Goal: Book appointment/travel/reservation

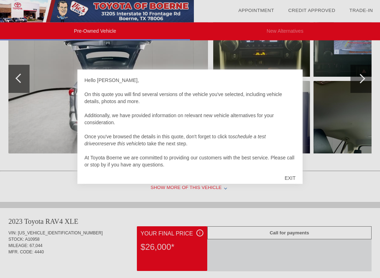
scroll to position [557, 0]
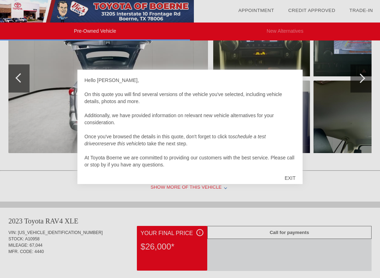
click at [294, 178] on div "EXIT" at bounding box center [290, 177] width 25 height 21
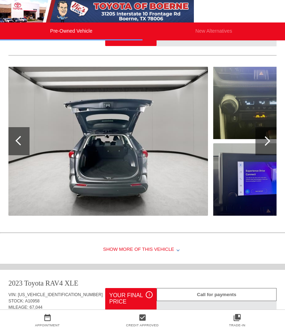
scroll to position [499, 1]
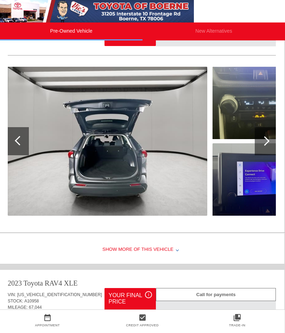
click at [264, 145] on div at bounding box center [264, 140] width 9 height 9
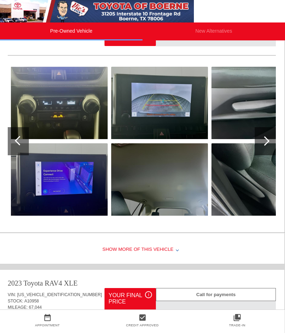
click at [262, 150] on div at bounding box center [265, 141] width 21 height 28
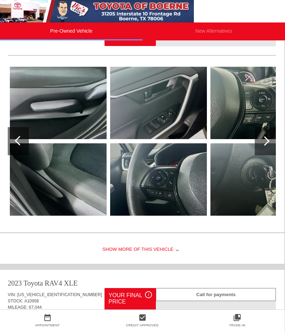
click at [265, 146] on div at bounding box center [264, 140] width 9 height 9
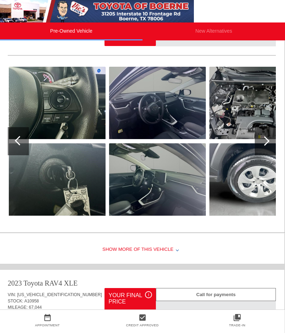
click at [266, 146] on div at bounding box center [264, 140] width 9 height 9
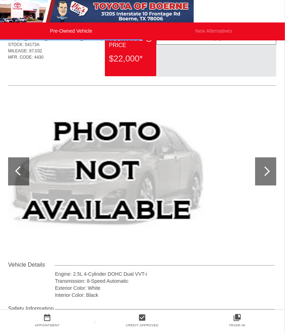
scroll to position [0, 0]
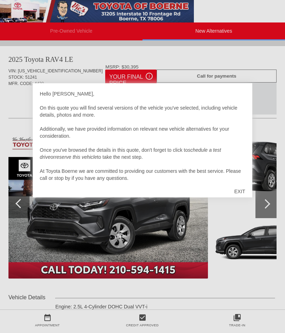
click at [244, 195] on div "EXIT" at bounding box center [239, 191] width 25 height 21
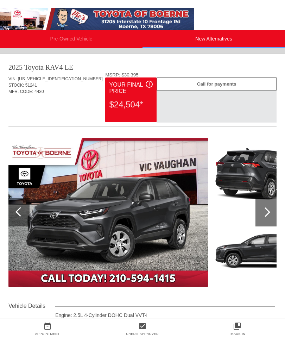
scroll to position [0, 1]
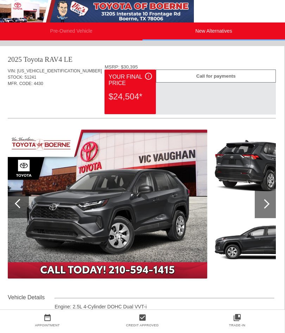
click at [267, 200] on div at bounding box center [265, 204] width 21 height 28
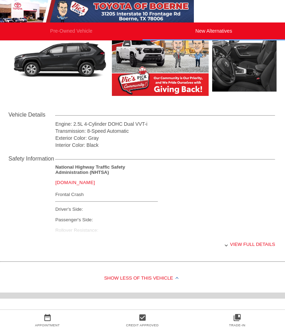
scroll to position [182, 0]
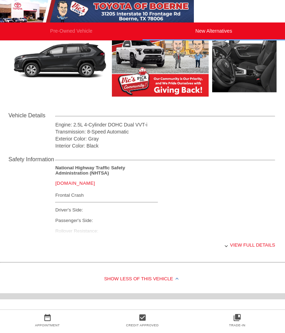
click at [257, 252] on div "View full details" at bounding box center [165, 245] width 220 height 17
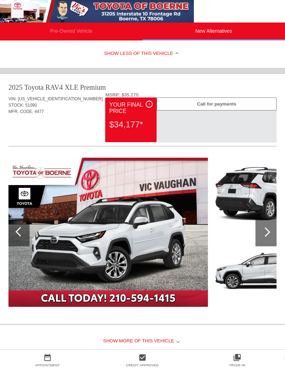
scroll to position [403, 1]
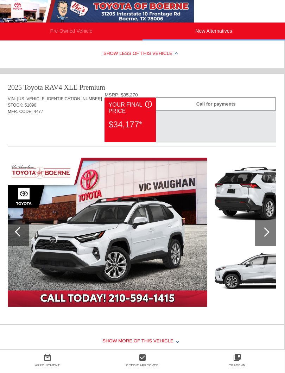
click at [262, 233] on div at bounding box center [264, 231] width 9 height 9
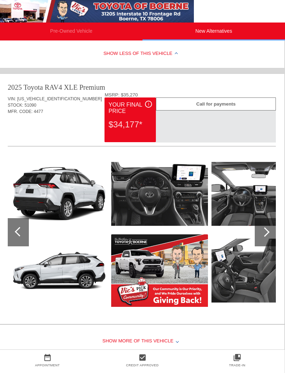
click at [1, 333] on div "Appointment" at bounding box center [47, 365] width 95 height 7
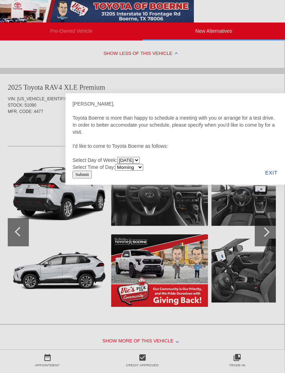
scroll to position [403, 0]
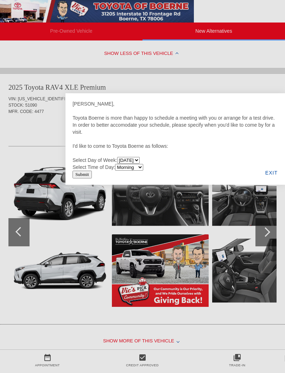
click at [274, 173] on div "EXIT" at bounding box center [271, 173] width 27 height 24
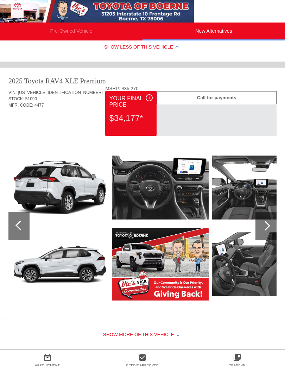
scroll to position [418, 0]
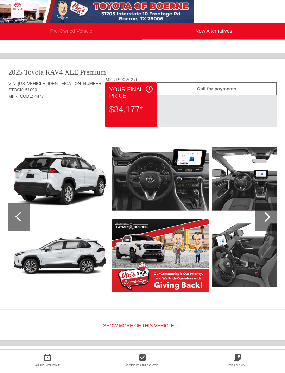
click at [266, 219] on div at bounding box center [265, 216] width 9 height 9
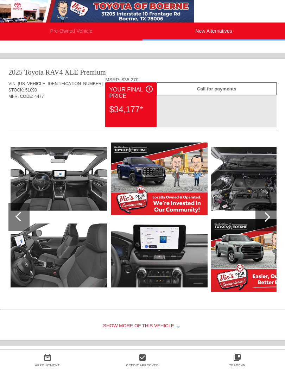
click at [267, 223] on div at bounding box center [265, 217] width 21 height 28
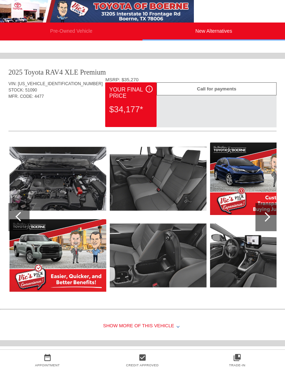
click at [268, 221] on div at bounding box center [265, 217] width 21 height 28
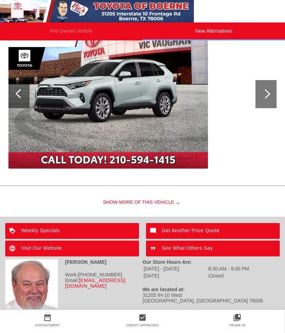
scroll to position [830, 1]
